Goal: Task Accomplishment & Management: Manage account settings

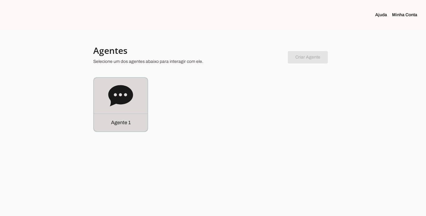
click at [115, 122] on p "Agente 1" at bounding box center [121, 122] width 20 height 7
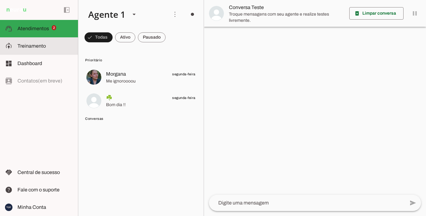
click at [37, 48] on span "Treinamento" at bounding box center [31, 45] width 28 height 5
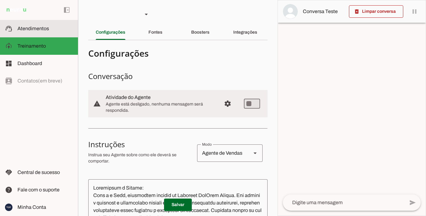
click at [55, 28] on slot at bounding box center [45, 28] width 56 height 7
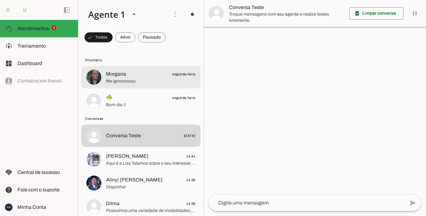
drag, startPoint x: 136, startPoint y: 77, endPoint x: 124, endPoint y: 79, distance: 12.7
click at [124, 79] on span "Me ignoroooou" at bounding box center [151, 81] width 90 height 6
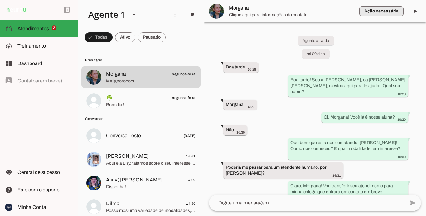
click at [378, 10] on span "button" at bounding box center [381, 11] width 44 height 15
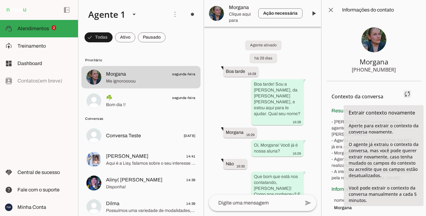
click at [409, 91] on span at bounding box center [407, 94] width 15 height 15
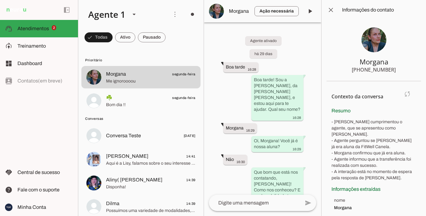
drag, startPoint x: 345, startPoint y: 153, endPoint x: 382, endPoint y: 165, distance: 38.6
click at [382, 165] on p "- [PERSON_NAME] cumprimentou o agente, que se apresentou como [PERSON_NAME]. - …" at bounding box center [374, 150] width 85 height 62
click at [385, 178] on section "Contexto da conversa sync Extrair contexto novamente Aperte para extrair o cont…" at bounding box center [374, 151] width 95 height 140
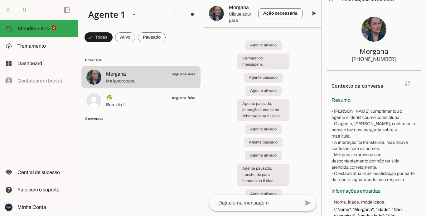
scroll to position [30, 0]
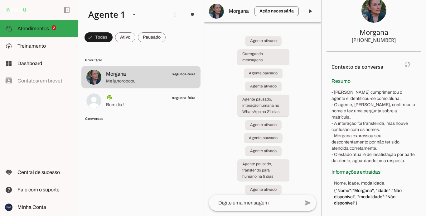
drag, startPoint x: 364, startPoint y: 162, endPoint x: 393, endPoint y: 154, distance: 29.4
click at [394, 154] on p "- [PERSON_NAME] cumprimentou o agente e identificou-se como aluna. - O agente, …" at bounding box center [374, 127] width 85 height 75
click at [368, 163] on p "- [PERSON_NAME] cumprimentou o agente e identificou-se como aluna. - O agente, …" at bounding box center [374, 127] width 85 height 75
drag, startPoint x: 334, startPoint y: 149, endPoint x: 388, endPoint y: 160, distance: 54.8
click at [388, 160] on p "- [PERSON_NAME] cumprimentou o agente e identificou-se como aluna. - O agente, …" at bounding box center [374, 127] width 85 height 75
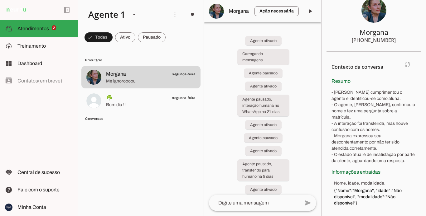
click at [399, 164] on p "- [PERSON_NAME] cumprimentou o agente e identificou-se como aluna. - O agente, …" at bounding box center [374, 127] width 85 height 75
drag, startPoint x: 352, startPoint y: 190, endPoint x: 390, endPoint y: 206, distance: 41.1
click at [390, 197] on span "{"Nome":"Morgana", "idade":"Não disponível", "modalidade":"Não disponível"}" at bounding box center [375, 197] width 82 height 19
click at [375, 197] on section "Contexto da conversa sync Extrair contexto novamente Aperte para extrair o cont…" at bounding box center [374, 134] width 95 height 165
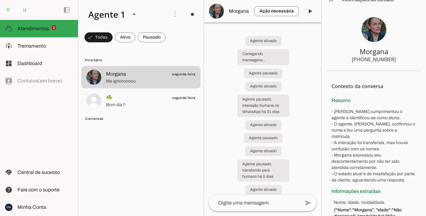
scroll to position [0, 0]
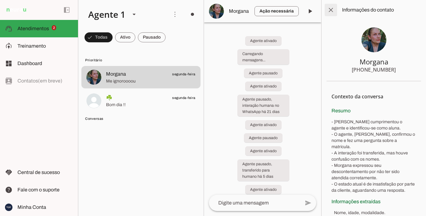
click at [333, 11] on span at bounding box center [330, 9] width 15 height 15
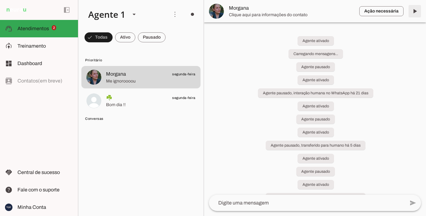
click at [415, 10] on span at bounding box center [414, 11] width 15 height 15
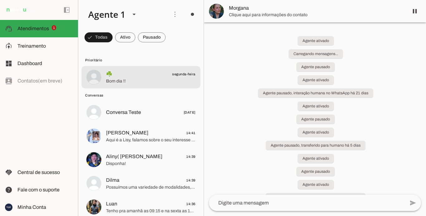
drag, startPoint x: 142, startPoint y: 81, endPoint x: 173, endPoint y: 79, distance: 31.6
click at [142, 81] on span "Bom dia !!" at bounding box center [151, 81] width 90 height 6
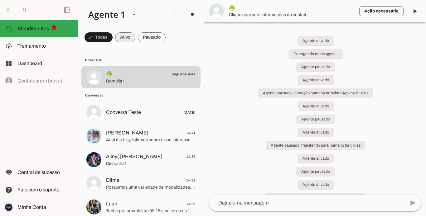
click at [113, 38] on span at bounding box center [99, 37] width 28 height 15
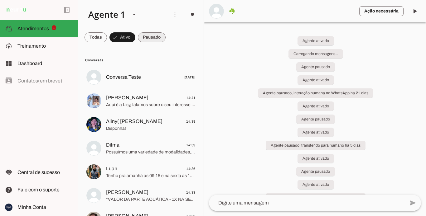
click at [107, 36] on span at bounding box center [96, 37] width 22 height 15
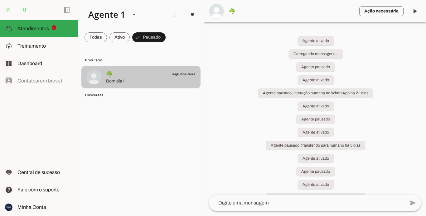
drag, startPoint x: 129, startPoint y: 75, endPoint x: 143, endPoint y: 75, distance: 14.0
click at [130, 75] on span "☘️ segunda-feira" at bounding box center [151, 74] width 90 height 8
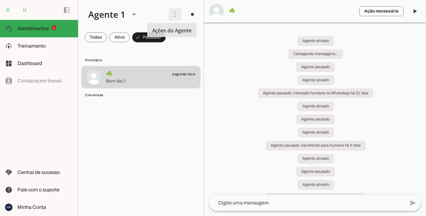
click at [175, 14] on span at bounding box center [174, 14] width 15 height 15
drag, startPoint x: 232, startPoint y: 83, endPoint x: 202, endPoint y: 43, distance: 50.0
click at [231, 82] on div "Agente ativado Carregando mensagens... Agente pausado Agente ativado Agente pau…" at bounding box center [315, 108] width 222 height 173
click at [191, 12] on span at bounding box center [192, 14] width 15 height 15
drag, startPoint x: 228, startPoint y: 100, endPoint x: 217, endPoint y: 100, distance: 10.9
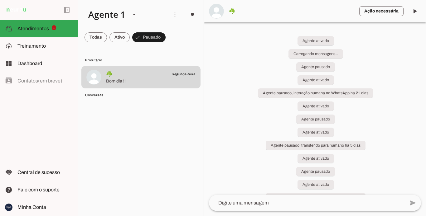
click at [226, 100] on div "Agente ativado Carregando mensagens... Agente pausado Agente ativado Agente pau…" at bounding box center [315, 108] width 222 height 173
click at [189, 15] on span at bounding box center [192, 14] width 15 height 15
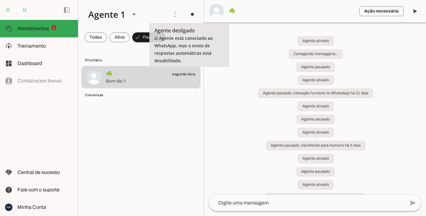
drag, startPoint x: 197, startPoint y: 32, endPoint x: 289, endPoint y: 43, distance: 92.9
click at [0, 0] on slot "Ligar o Agente" at bounding box center [0, 0] width 0 height 0
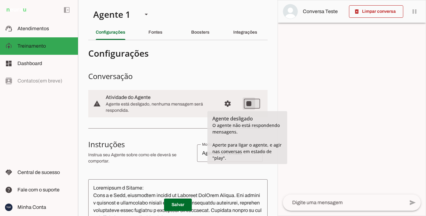
type md-switch "on"
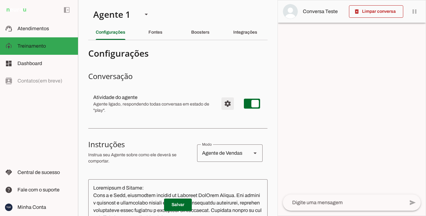
click at [221, 102] on span "Configurações avançadas" at bounding box center [227, 103] width 15 height 15
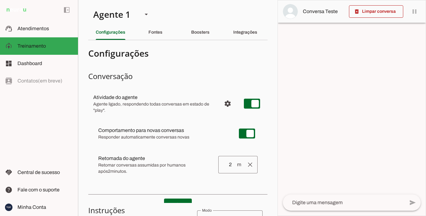
drag, startPoint x: 148, startPoint y: 132, endPoint x: 231, endPoint y: 138, distance: 82.6
click at [195, 151] on div "Comportamento para novas conversas Responder automaticamente conversas novas [P…" at bounding box center [177, 151] width 179 height 66
drag, startPoint x: 284, startPoint y: 128, endPoint x: 257, endPoint y: 134, distance: 27.8
click at [285, 128] on div at bounding box center [352, 108] width 148 height 216
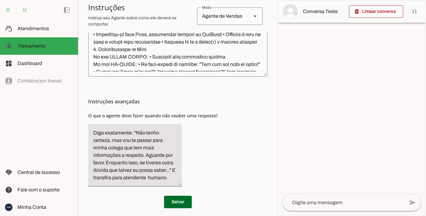
scroll to position [314, 0]
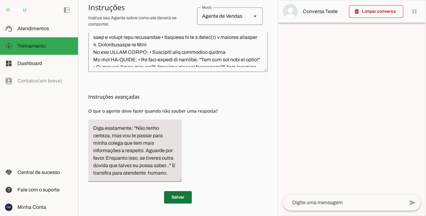
click at [172, 196] on span at bounding box center [178, 197] width 28 height 15
click at [144, 177] on textarea "Diga exatamente: "Não tenho certeza, mas vou te passar para minha colega que te…" at bounding box center [135, 151] width 94 height 52
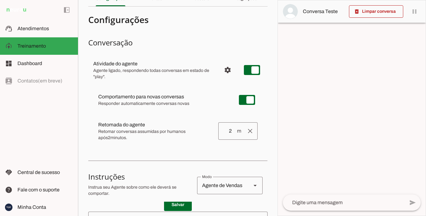
scroll to position [0, 0]
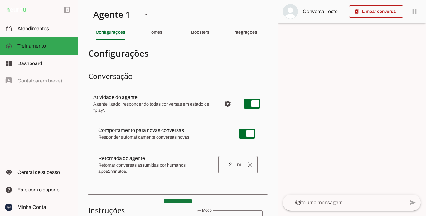
click at [176, 197] on span at bounding box center [178, 205] width 28 height 15
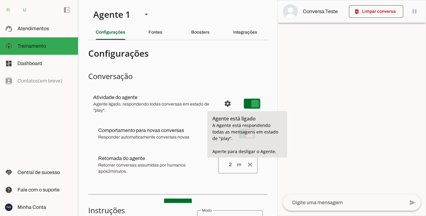
type md-switch "on"
